Goal: Check status: Check status

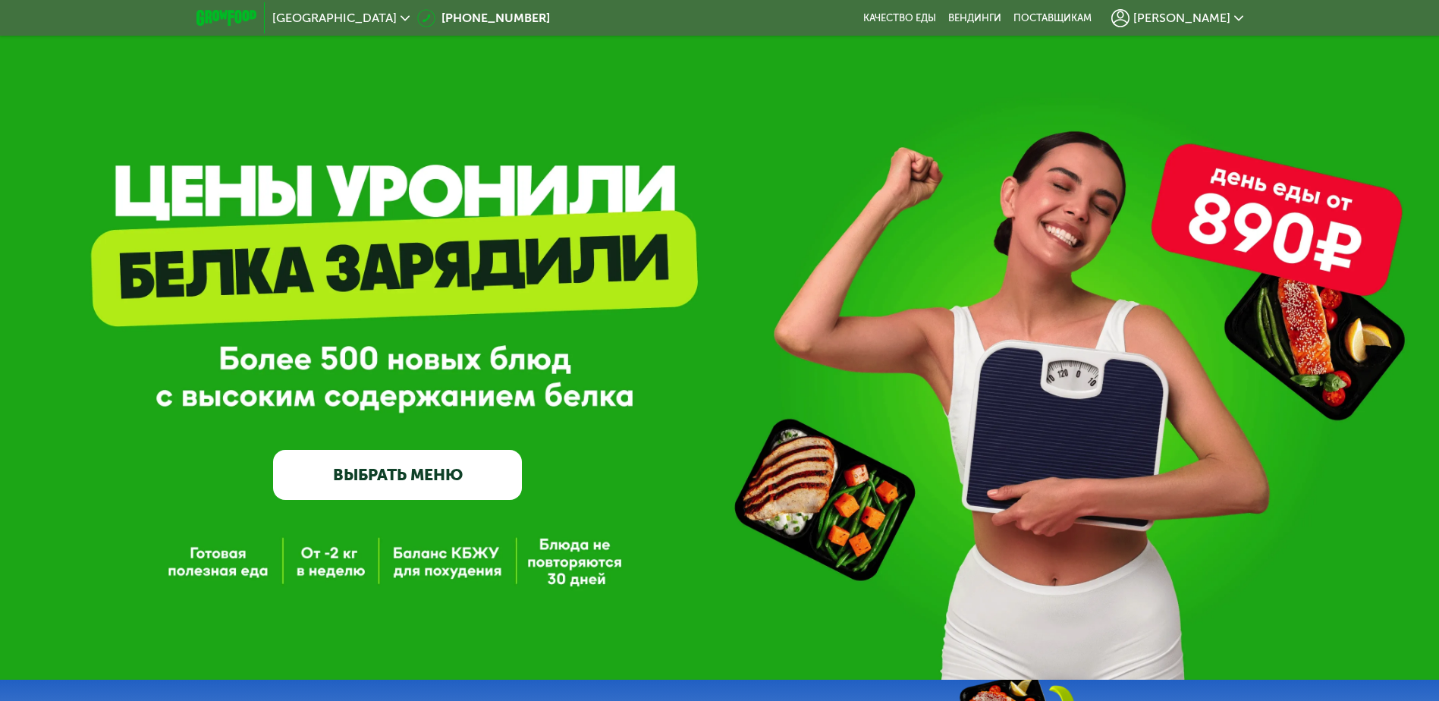
click at [1214, 17] on span "[PERSON_NAME]" at bounding box center [1181, 18] width 97 height 12
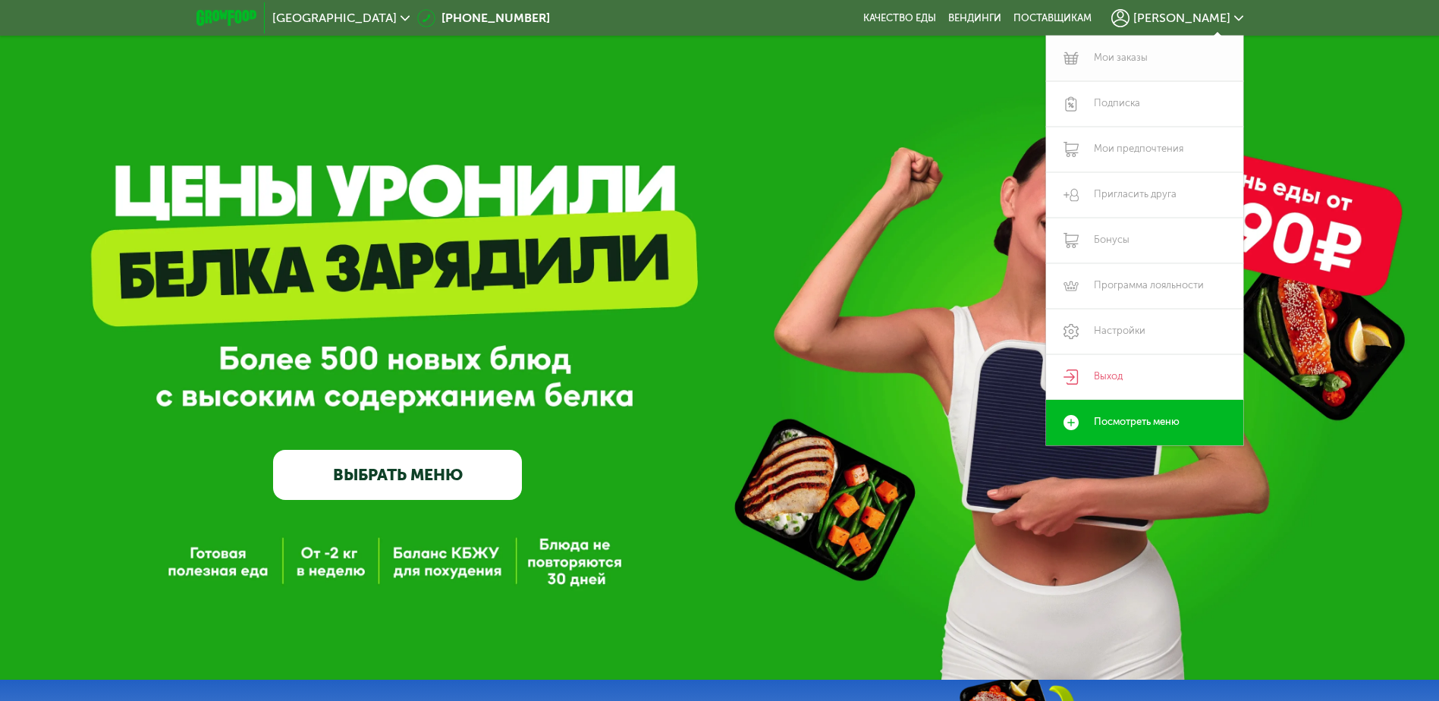
click at [1127, 51] on link "Мои заказы" at bounding box center [1144, 59] width 197 height 46
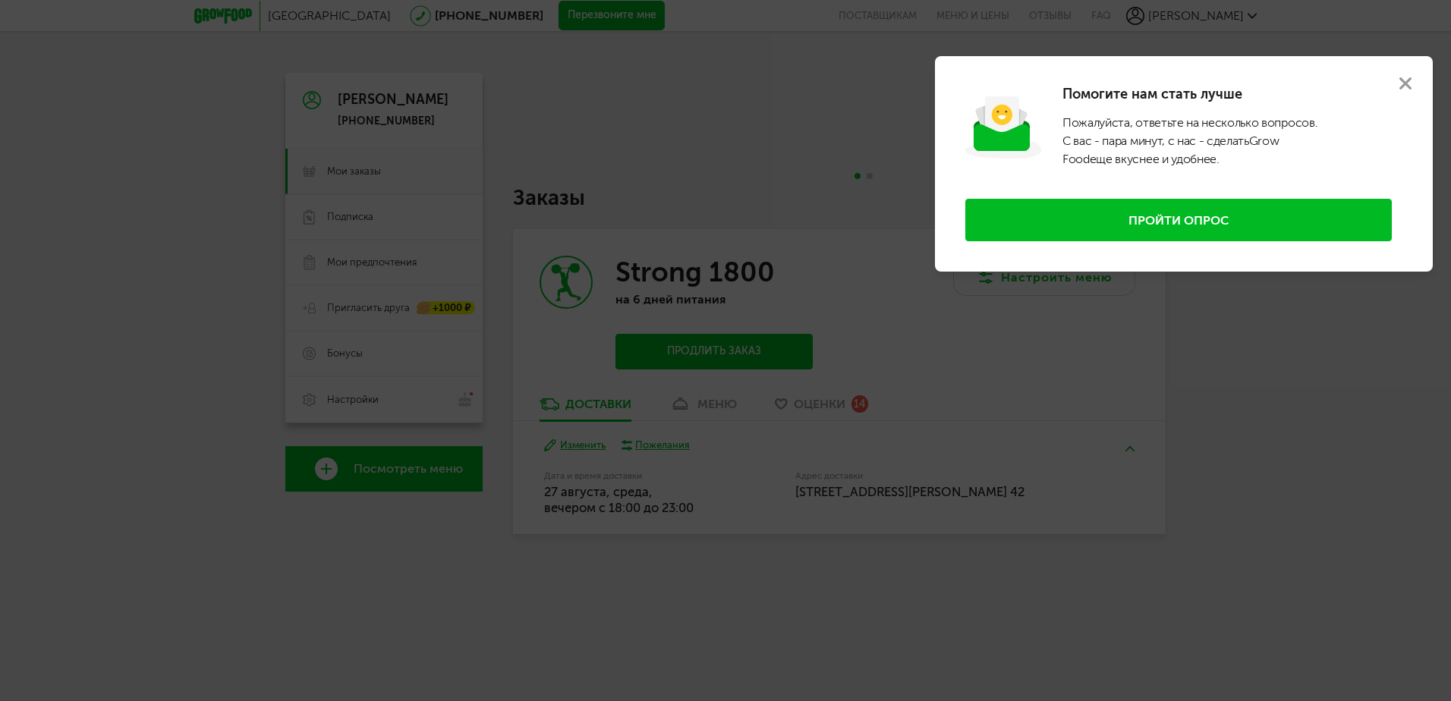
click at [1407, 80] on icon at bounding box center [1405, 83] width 12 height 12
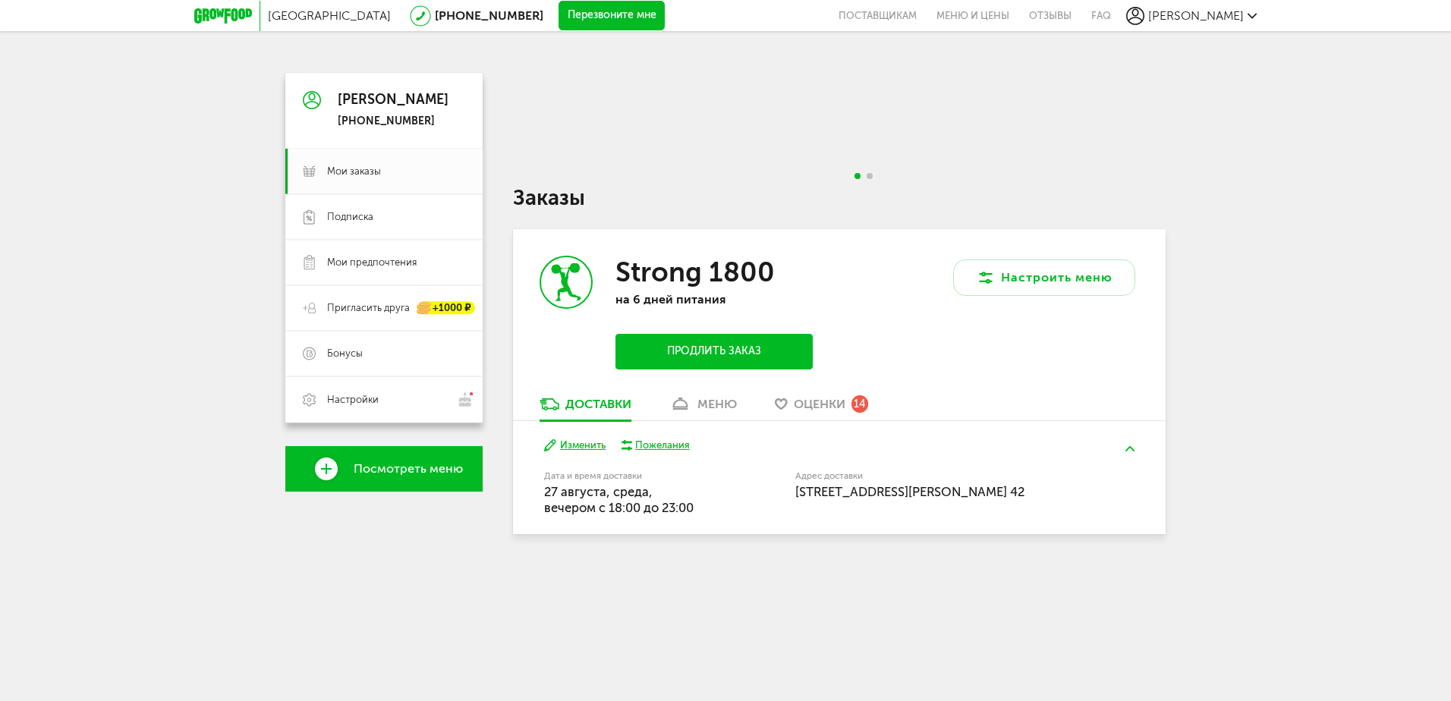
click at [703, 407] on div "меню" at bounding box center [716, 404] width 39 height 14
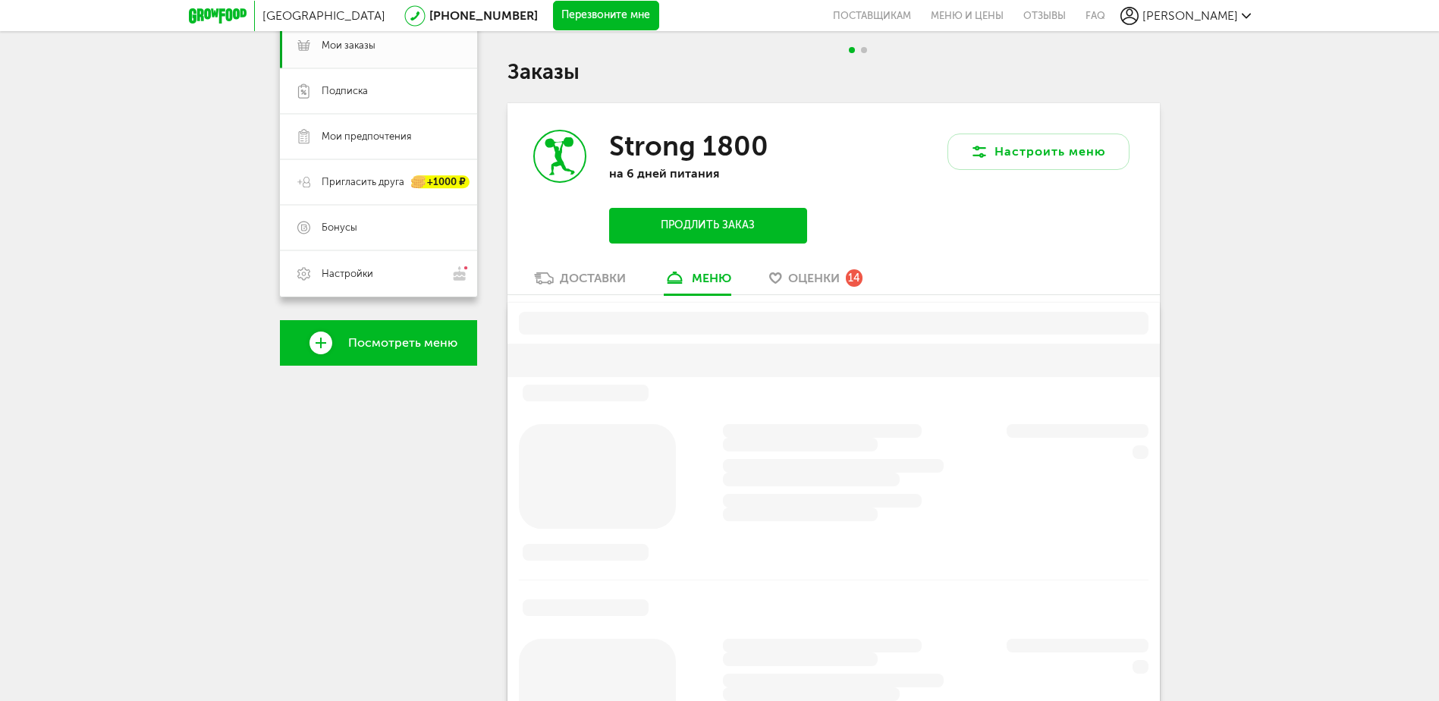
scroll to position [191, 0]
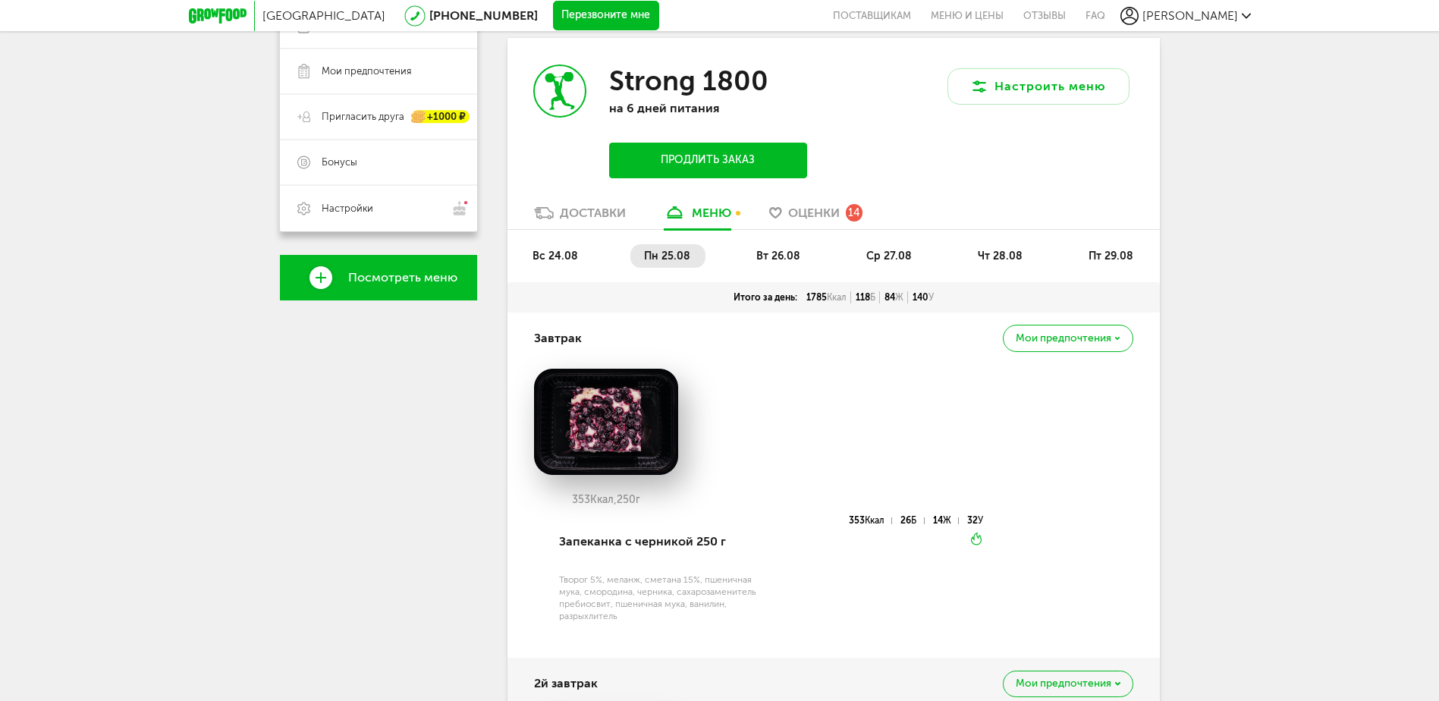
click at [770, 252] on span "вт 26.08" at bounding box center [778, 256] width 44 height 13
